Goal: Check status: Check status

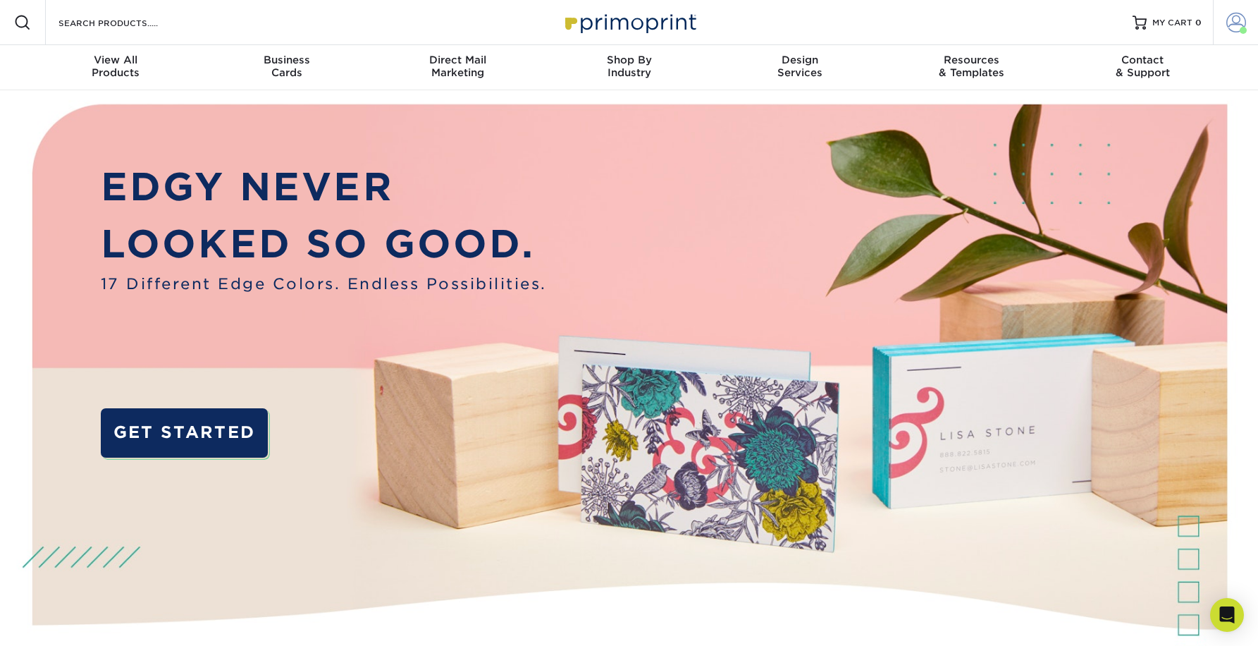
click at [1227, 25] on span at bounding box center [1236, 23] width 20 height 20
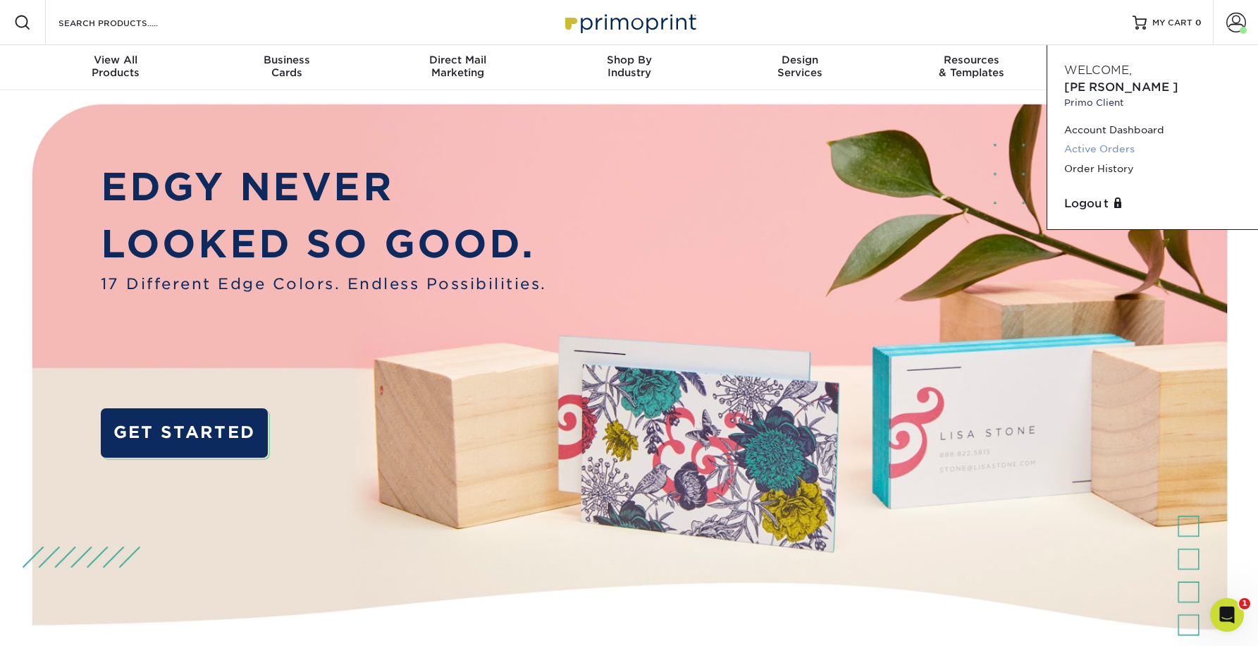
click at [1113, 140] on link "Active Orders" at bounding box center [1152, 149] width 177 height 19
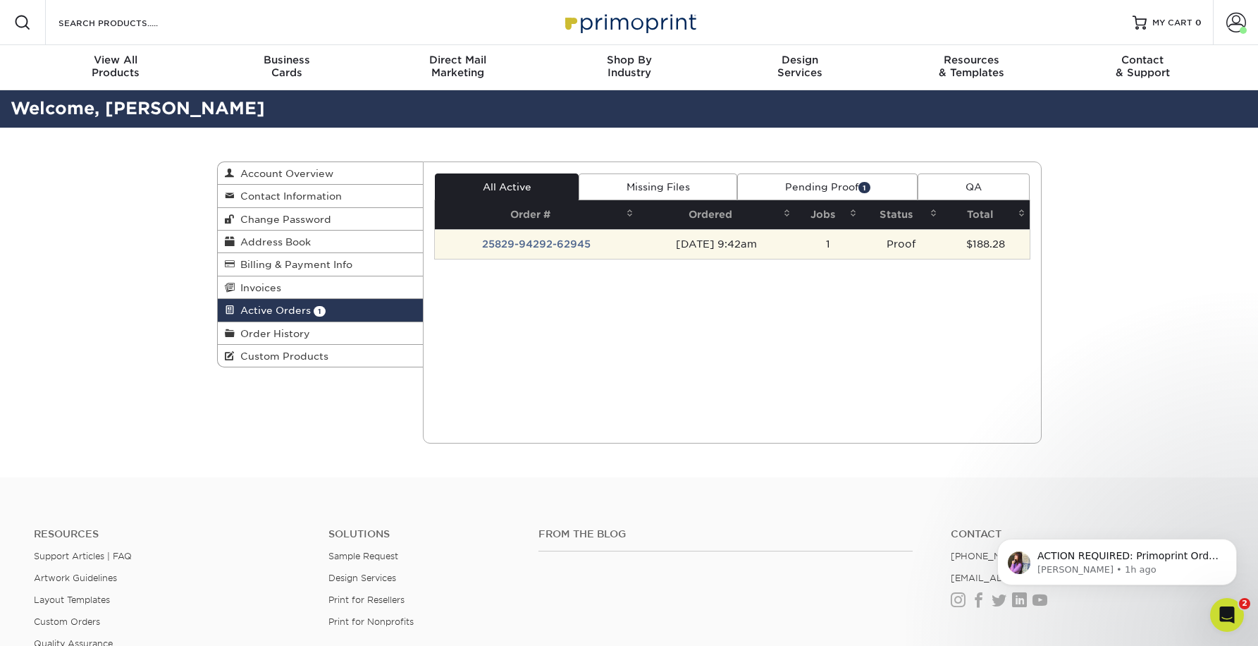
click at [554, 242] on td "25829-94292-62945" at bounding box center [536, 244] width 203 height 30
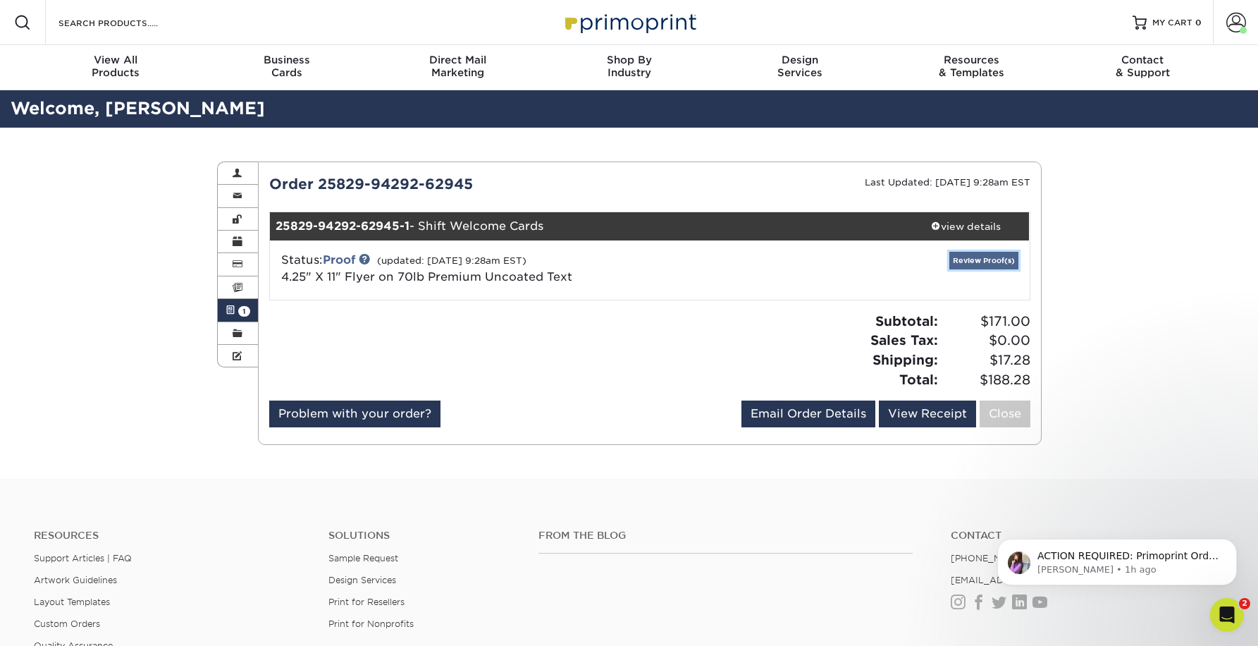
click at [968, 261] on link "Review Proof(s)" at bounding box center [983, 261] width 69 height 18
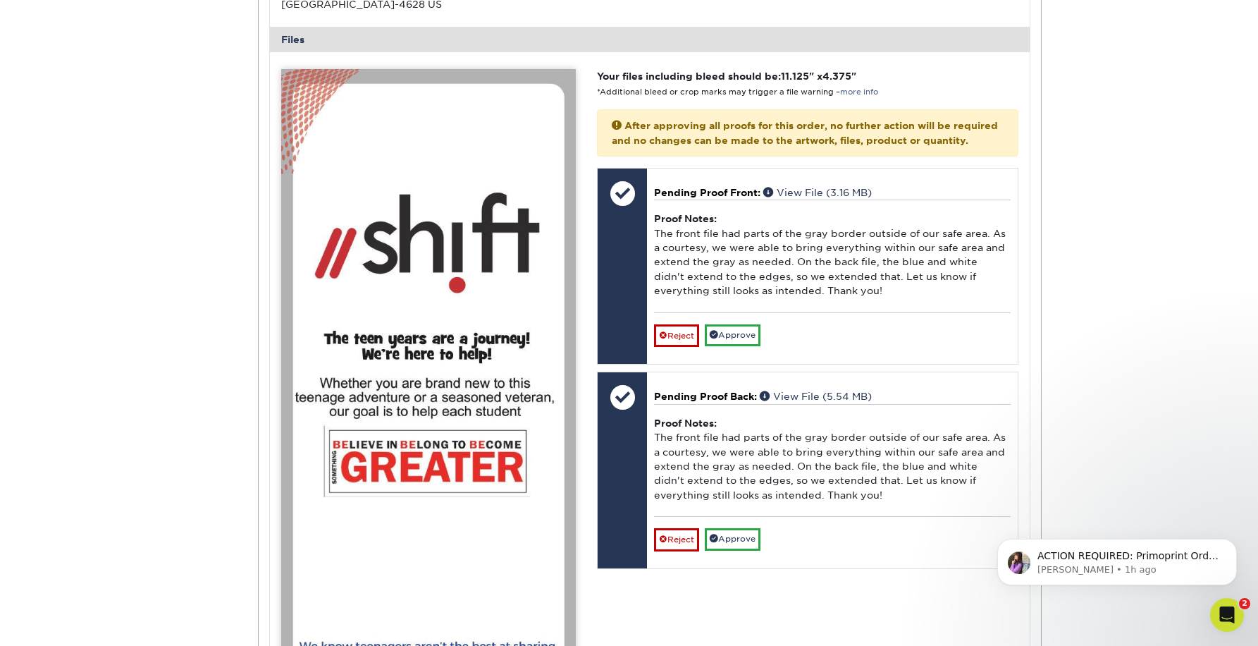
scroll to position [634, 0]
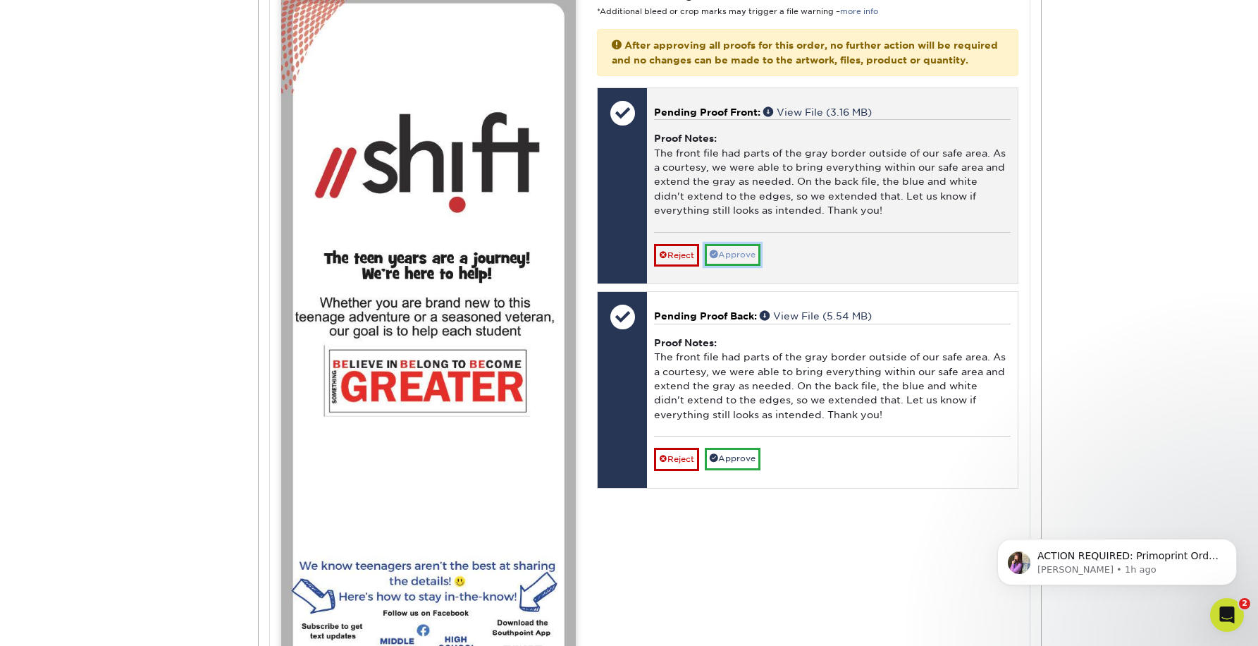
click at [760, 266] on link "Approve" at bounding box center [733, 255] width 56 height 22
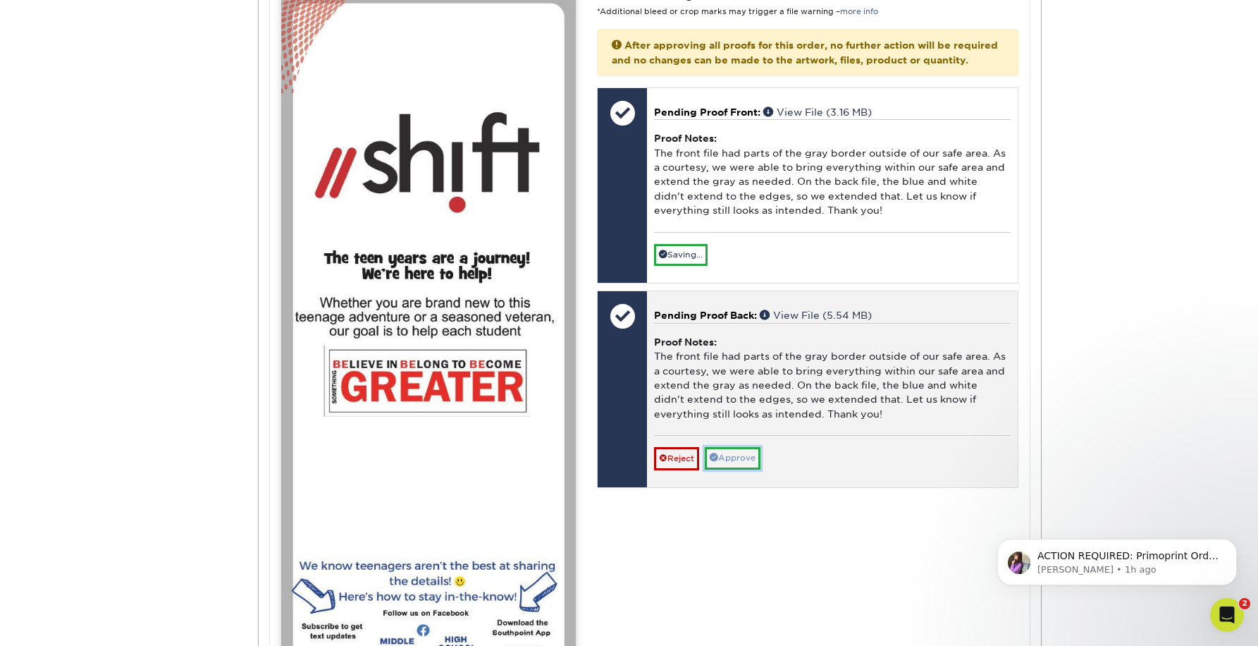
click at [757, 469] on link "Approve" at bounding box center [733, 458] width 56 height 22
